Goal: Browse casually

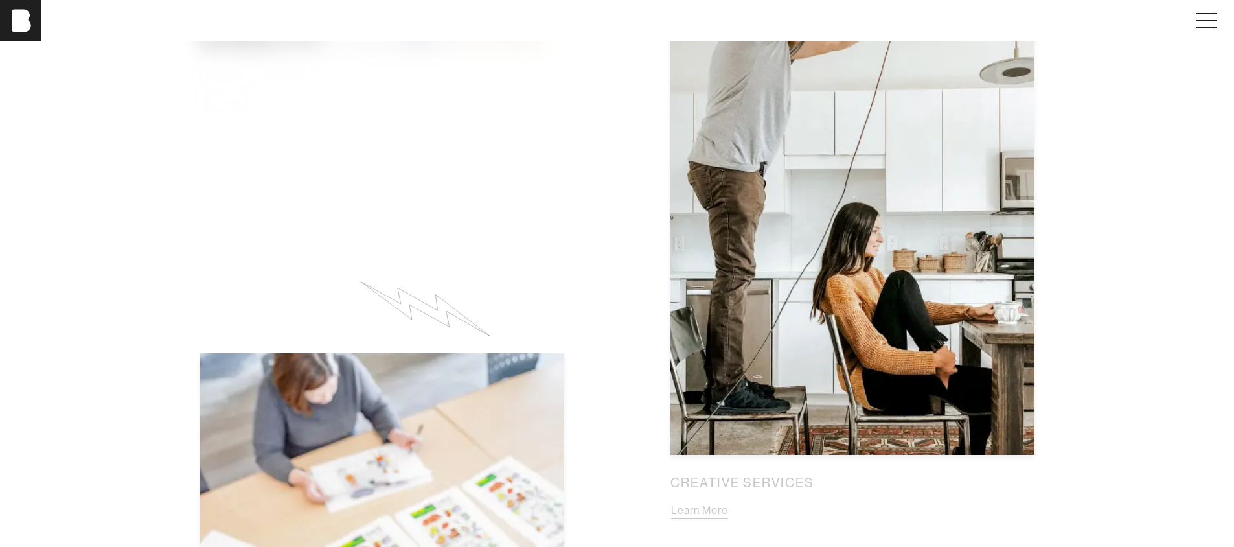
scroll to position [907, 0]
